Goal: Information Seeking & Learning: Find specific fact

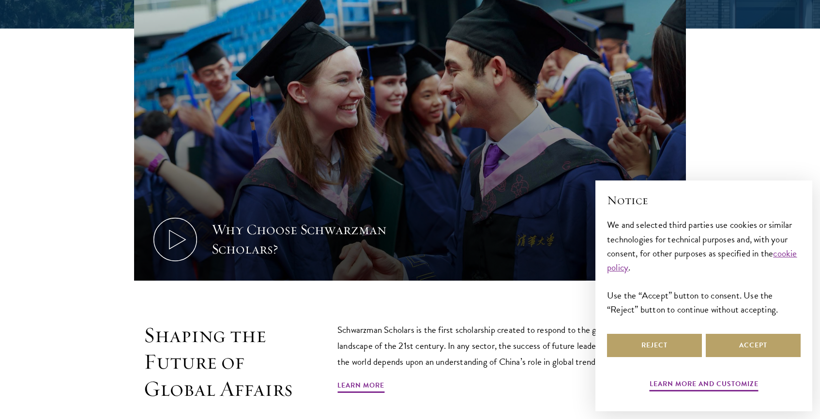
scroll to position [586, 0]
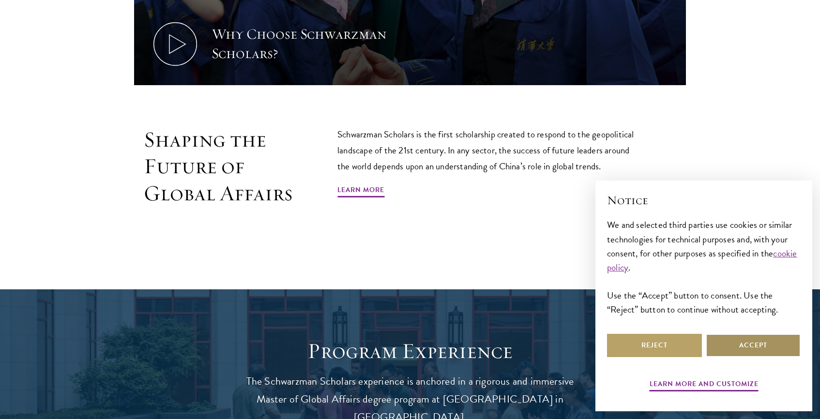
click at [731, 341] on button "Accept" at bounding box center [753, 345] width 95 height 23
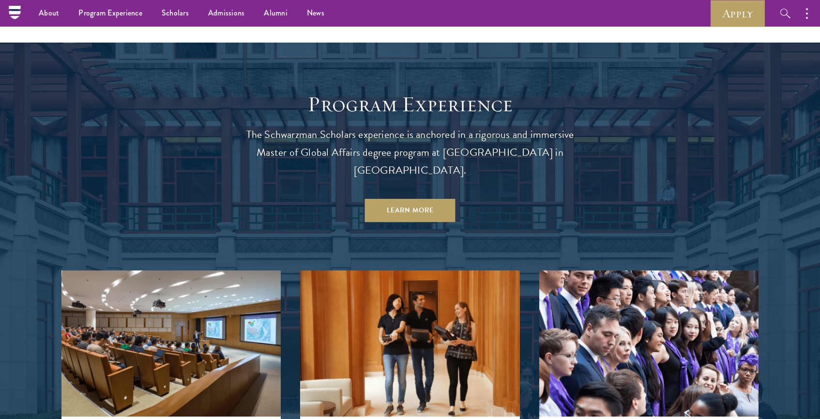
scroll to position [495, 0]
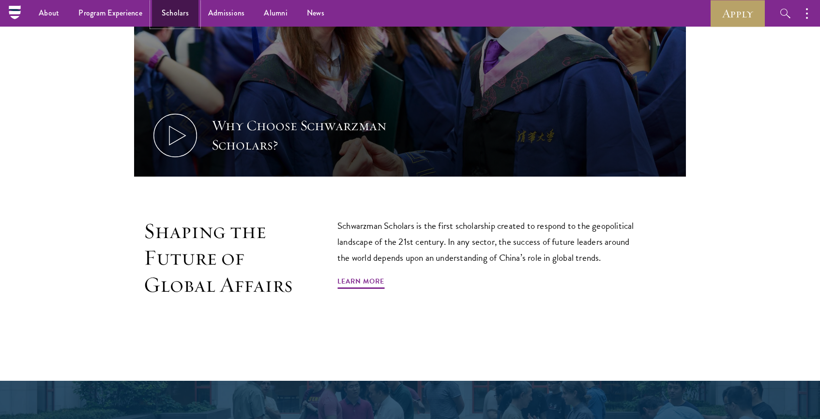
click at [176, 2] on link "Scholars" at bounding box center [175, 13] width 46 height 27
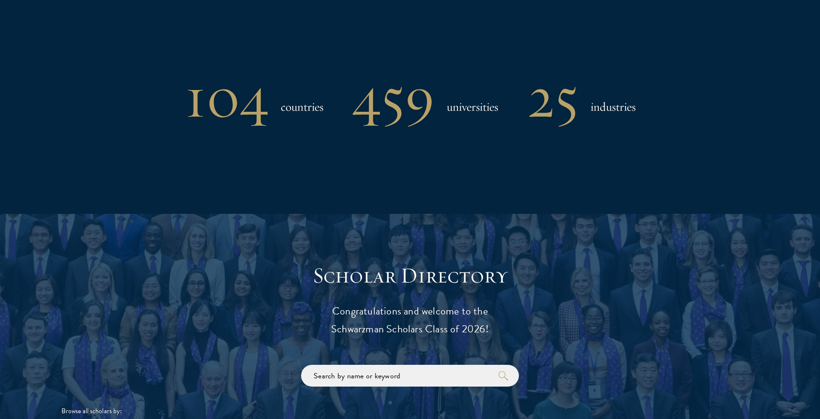
scroll to position [975, 0]
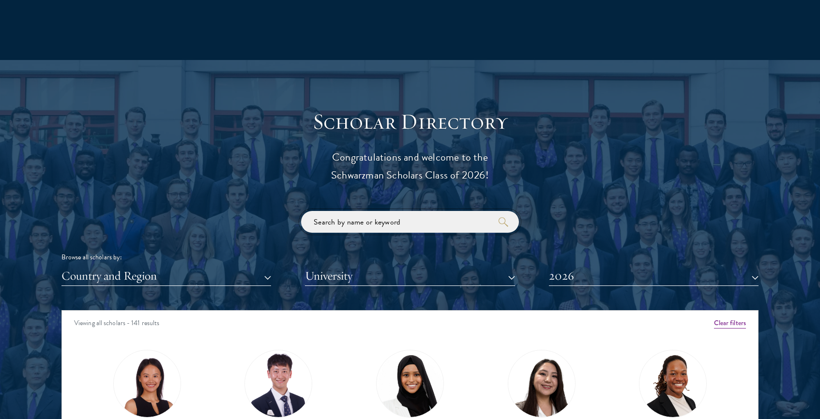
click at [365, 221] on input "search" at bounding box center [410, 222] width 218 height 22
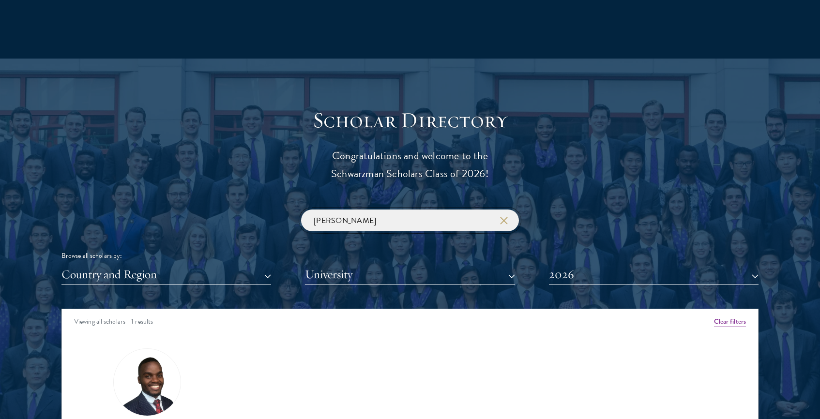
scroll to position [977, 0]
click at [585, 279] on button "2026" at bounding box center [654, 274] width 210 height 20
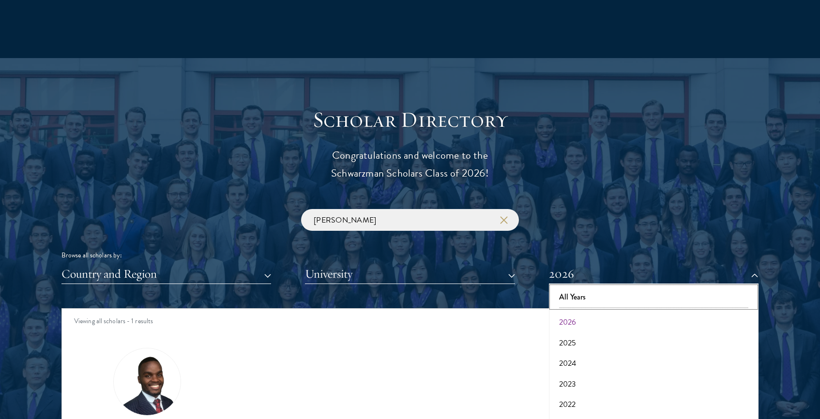
click at [583, 292] on button "All Years" at bounding box center [654, 297] width 204 height 20
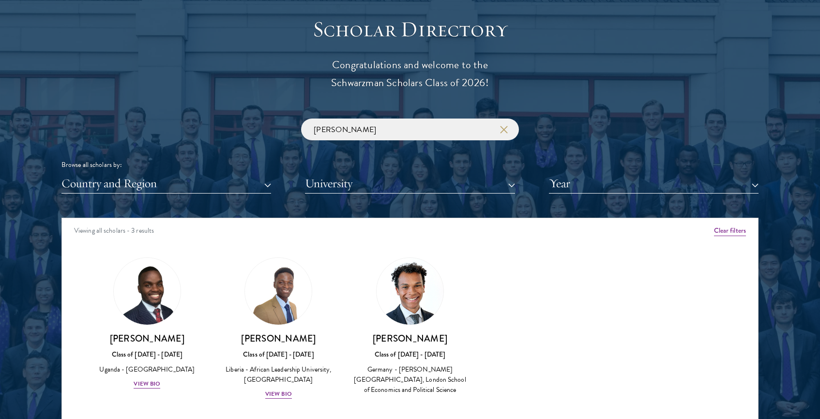
scroll to position [1129, 0]
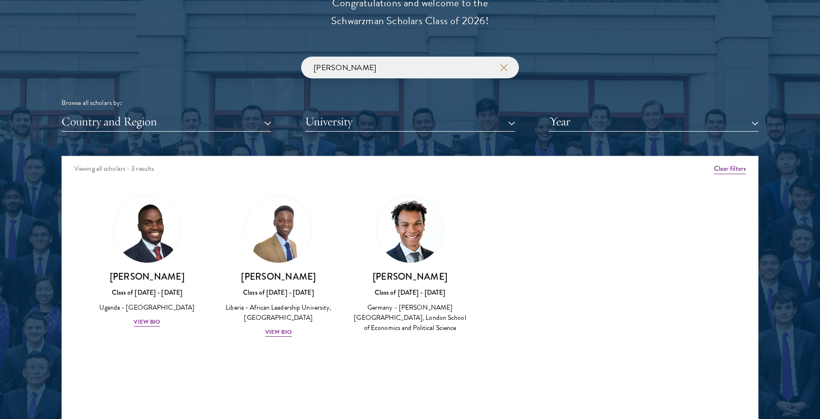
drag, startPoint x: 381, startPoint y: 277, endPoint x: 446, endPoint y: 281, distance: 64.9
click at [446, 281] on h3 "[PERSON_NAME]" at bounding box center [410, 277] width 112 height 12
copy h3 "[PERSON_NAME]"
click at [500, 72] on input "[PERSON_NAME]" at bounding box center [410, 68] width 218 height 22
click at [508, 60] on input "[PERSON_NAME]" at bounding box center [410, 68] width 218 height 22
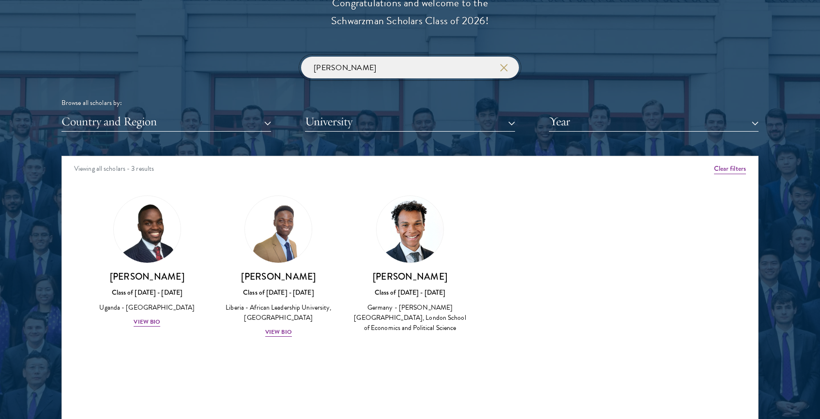
click at [495, 66] on input "[PERSON_NAME]" at bounding box center [410, 68] width 218 height 22
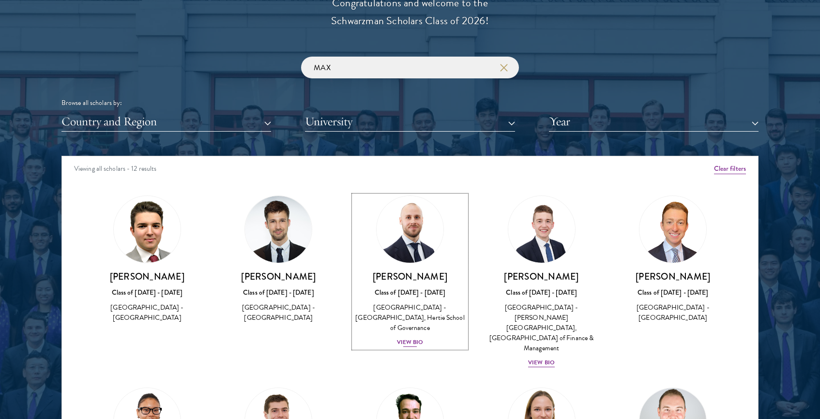
click at [405, 273] on h3 "[PERSON_NAME]" at bounding box center [410, 277] width 112 height 12
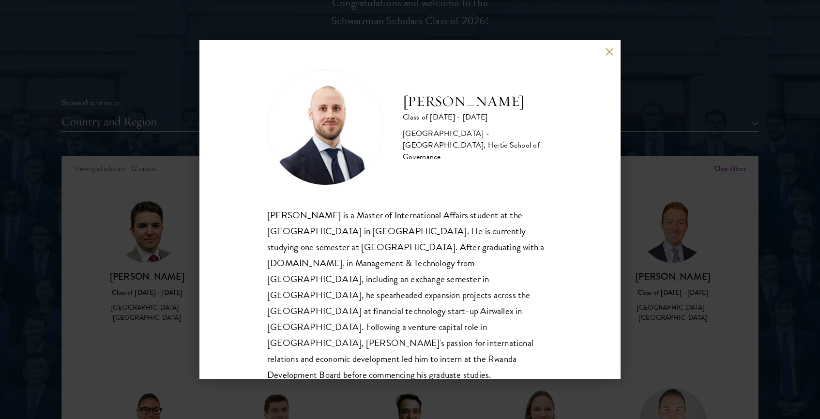
click at [688, 216] on div "[PERSON_NAME] Class of [DATE] - [DATE] [GEOGRAPHIC_DATA] - [GEOGRAPHIC_DATA], H…" at bounding box center [410, 209] width 820 height 419
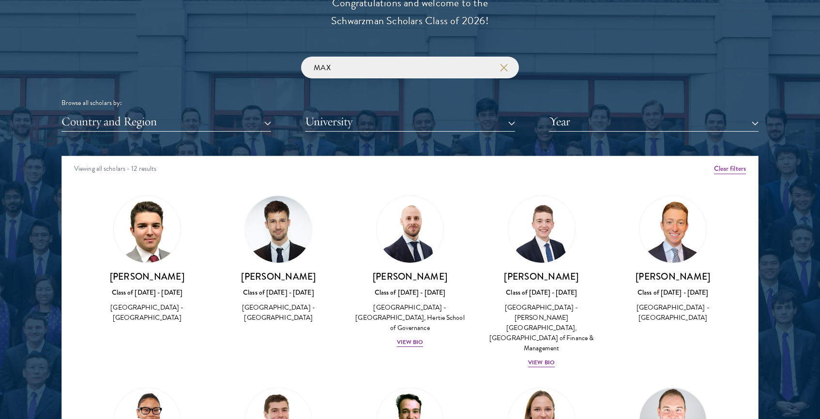
click at [358, 86] on div "MAX Browse all scholars by: Country and Region All Countries and Regions [GEOGR…" at bounding box center [409, 94] width 697 height 75
click at [360, 64] on input "MAX" at bounding box center [410, 68] width 218 height 22
type input "[PERSON_NAME]"
click button "submit" at bounding box center [0, 0] width 0 height 0
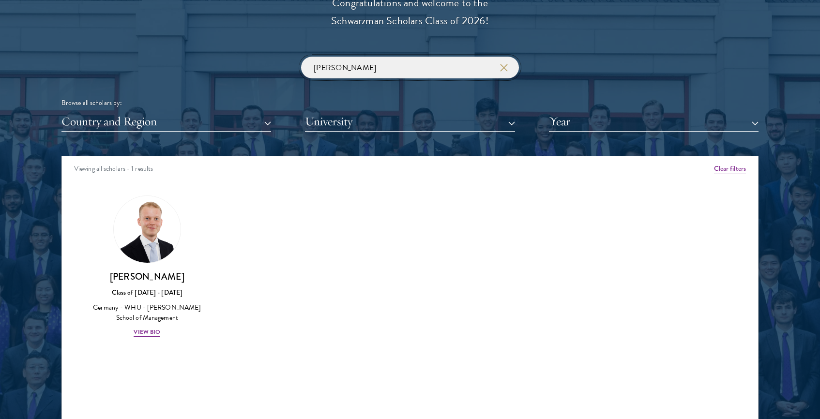
click at [502, 72] on input "[PERSON_NAME]" at bounding box center [410, 68] width 218 height 22
click at [503, 71] on icon "button" at bounding box center [504, 68] width 8 height 8
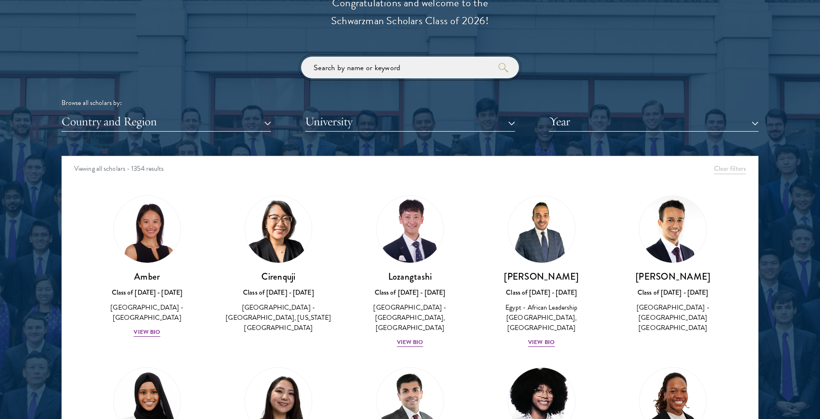
click at [420, 62] on input "search" at bounding box center [410, 68] width 218 height 22
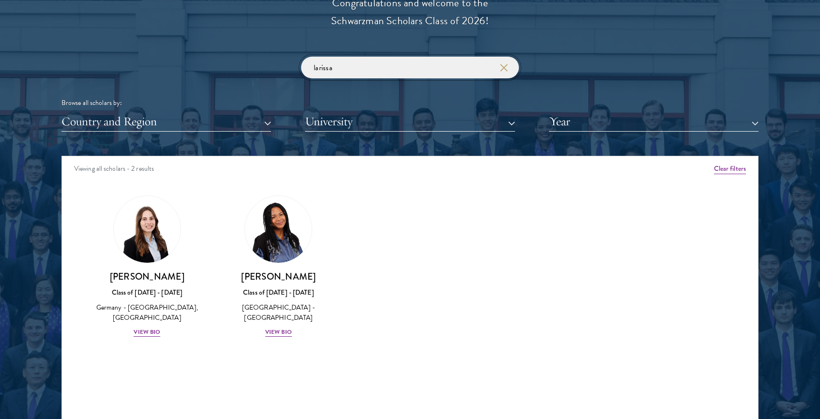
click at [450, 68] on input "larissa" at bounding box center [410, 68] width 218 height 22
click button "submit" at bounding box center [0, 0] width 0 height 0
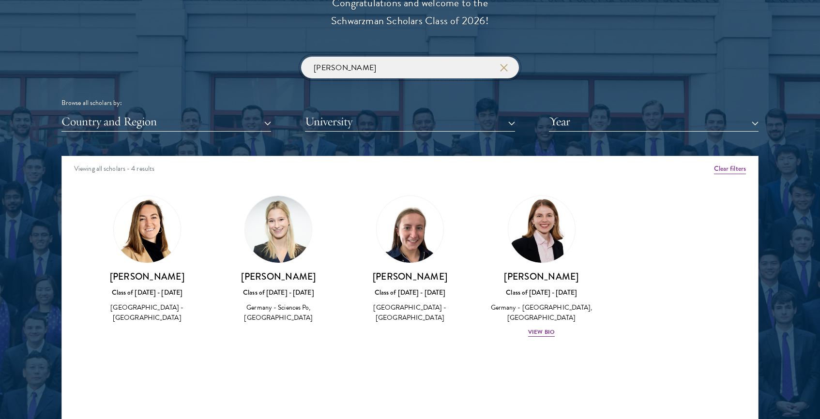
click at [390, 65] on input "[PERSON_NAME]" at bounding box center [410, 68] width 218 height 22
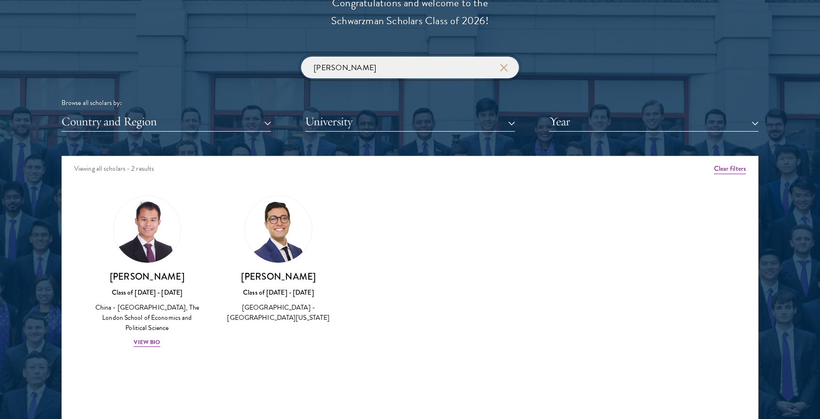
click at [345, 66] on input "[PERSON_NAME]" at bounding box center [410, 68] width 218 height 22
type input "[PERSON_NAME]"
click button "submit" at bounding box center [0, 0] width 0 height 0
